Goal: Information Seeking & Learning: Learn about a topic

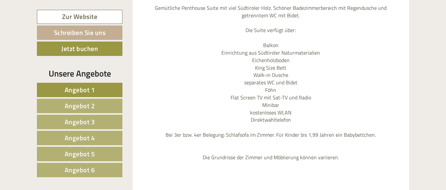
scroll to position [1932, 0]
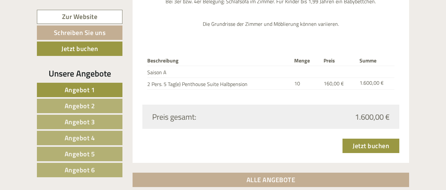
click at [81, 107] on span "Angebot 2" at bounding box center [80, 106] width 30 height 10
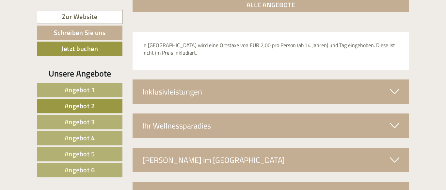
scroll to position [1051, 0]
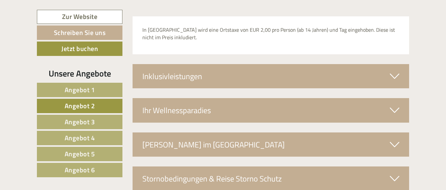
click at [401, 64] on div "Inklusivleistungen" at bounding box center [271, 76] width 277 height 24
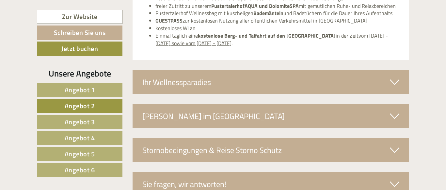
scroll to position [1268, 0]
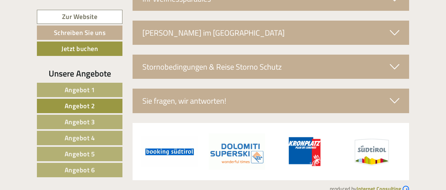
click at [80, 104] on span "Angebot 2" at bounding box center [80, 106] width 30 height 10
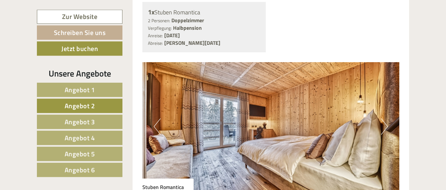
scroll to position [552, 0]
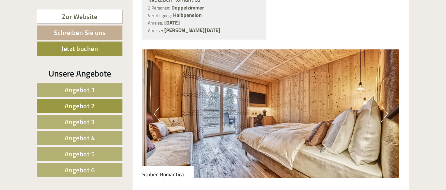
click at [84, 121] on span "Angebot 3" at bounding box center [80, 122] width 30 height 10
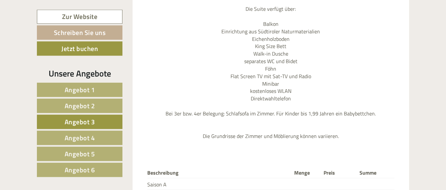
scroll to position [852, 0]
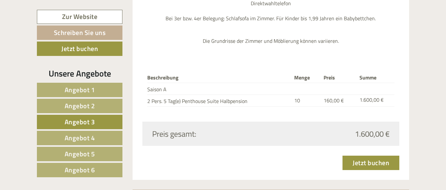
click at [73, 104] on span "Angebot 2" at bounding box center [80, 106] width 30 height 10
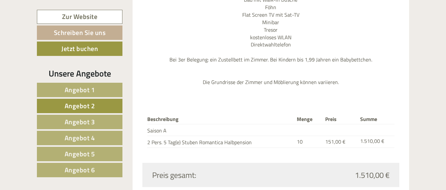
scroll to position [818, 0]
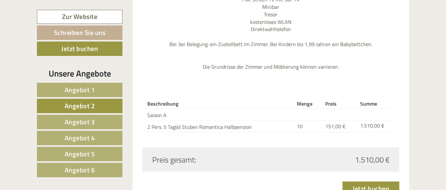
click at [82, 135] on span "Angebot 4" at bounding box center [80, 138] width 30 height 10
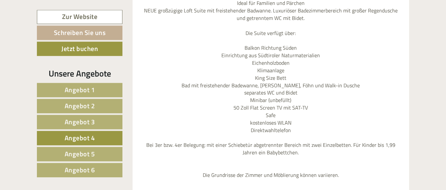
scroll to position [852, 0]
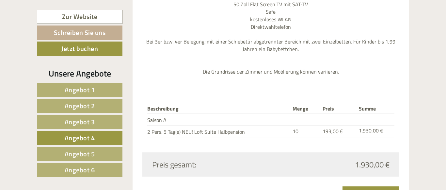
click at [71, 156] on span "Angebot 5" at bounding box center [80, 154] width 30 height 10
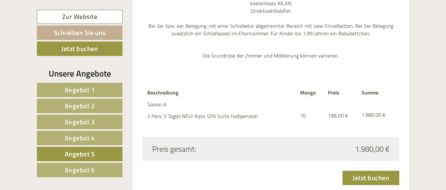
click at [73, 167] on span "Angebot 6" at bounding box center [80, 170] width 30 height 10
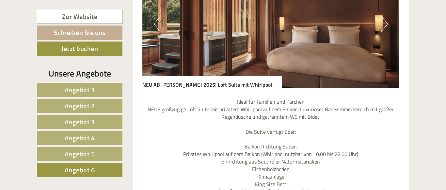
scroll to position [652, 0]
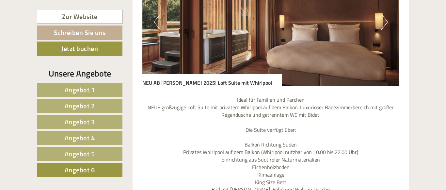
click at [89, 91] on span "Angebot 1" at bounding box center [80, 90] width 30 height 10
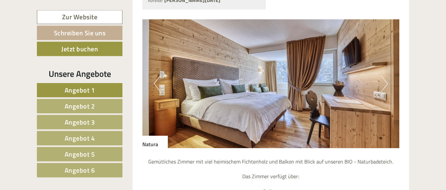
scroll to position [619, 0]
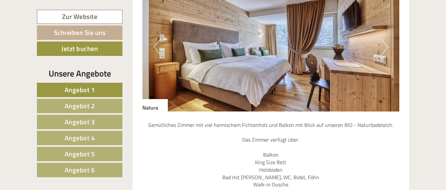
click at [294, 68] on img at bounding box center [270, 47] width 257 height 129
click at [383, 39] on button "Next" at bounding box center [384, 47] width 7 height 16
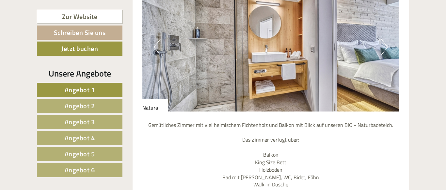
click at [383, 39] on button "Next" at bounding box center [384, 47] width 7 height 16
